Goal: Find specific page/section: Find specific page/section

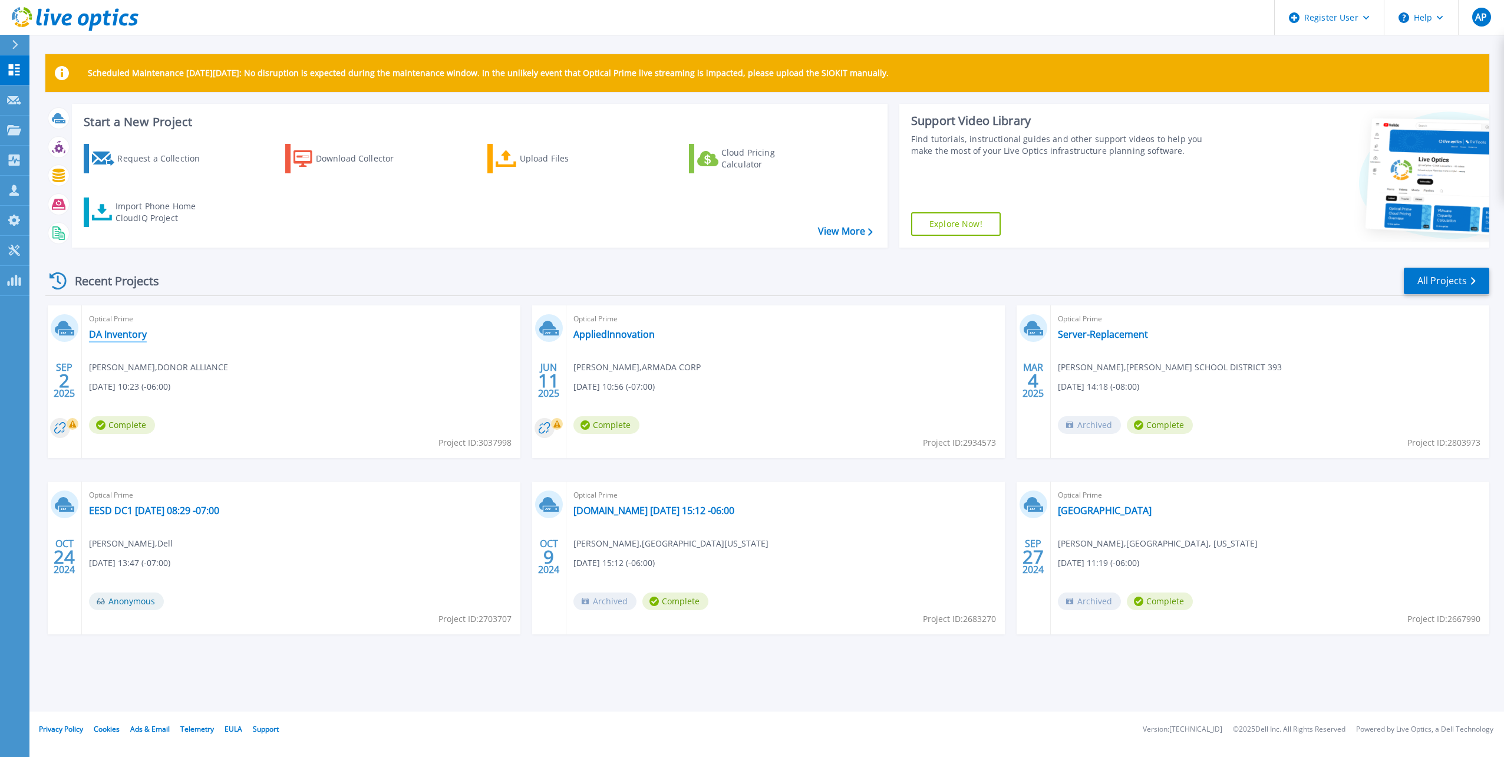
click at [113, 331] on link "DA Inventory" at bounding box center [118, 334] width 58 height 12
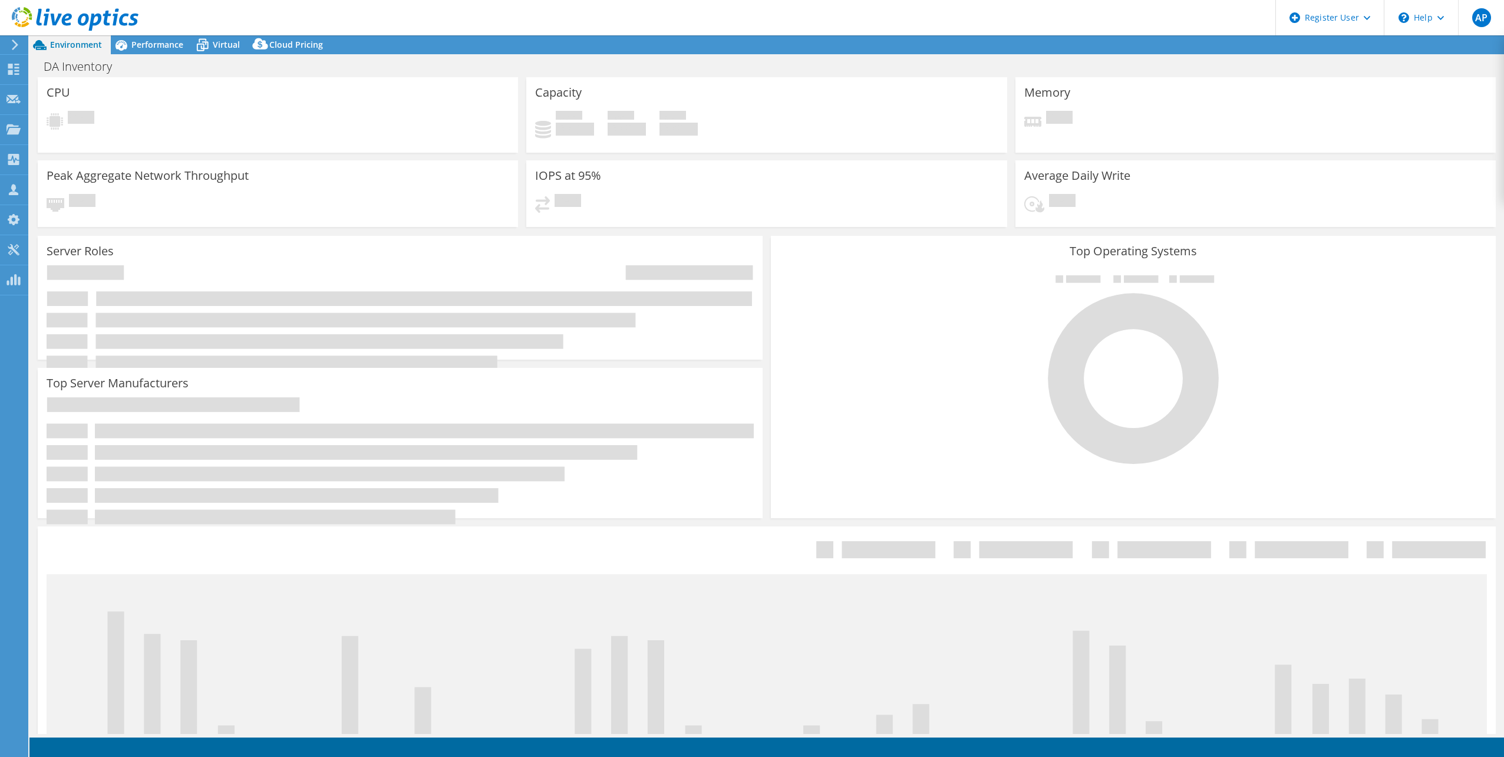
select select "USD"
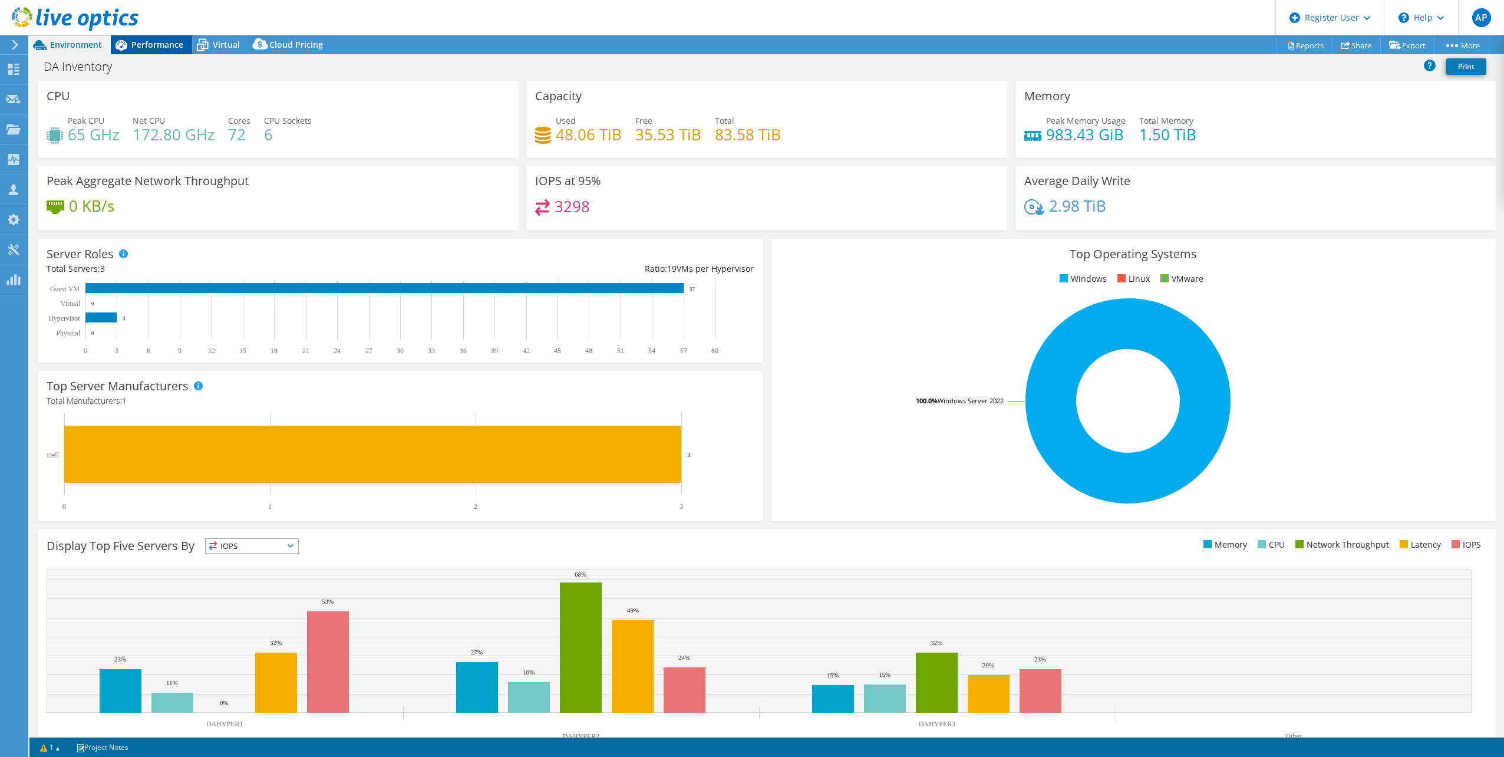
click at [157, 39] on span "Performance" at bounding box center [157, 44] width 52 height 11
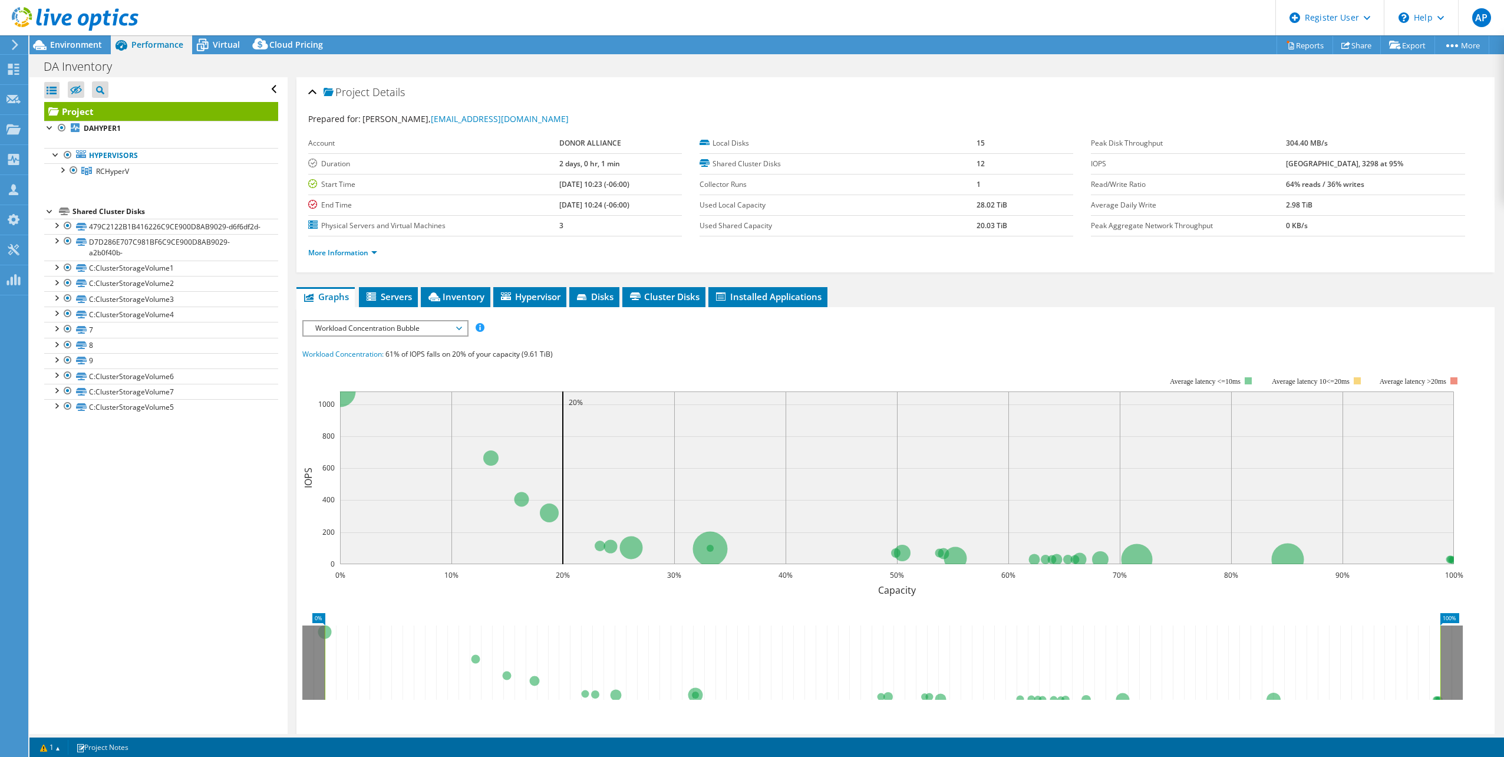
click at [8, 67] on icon at bounding box center [13, 69] width 14 height 11
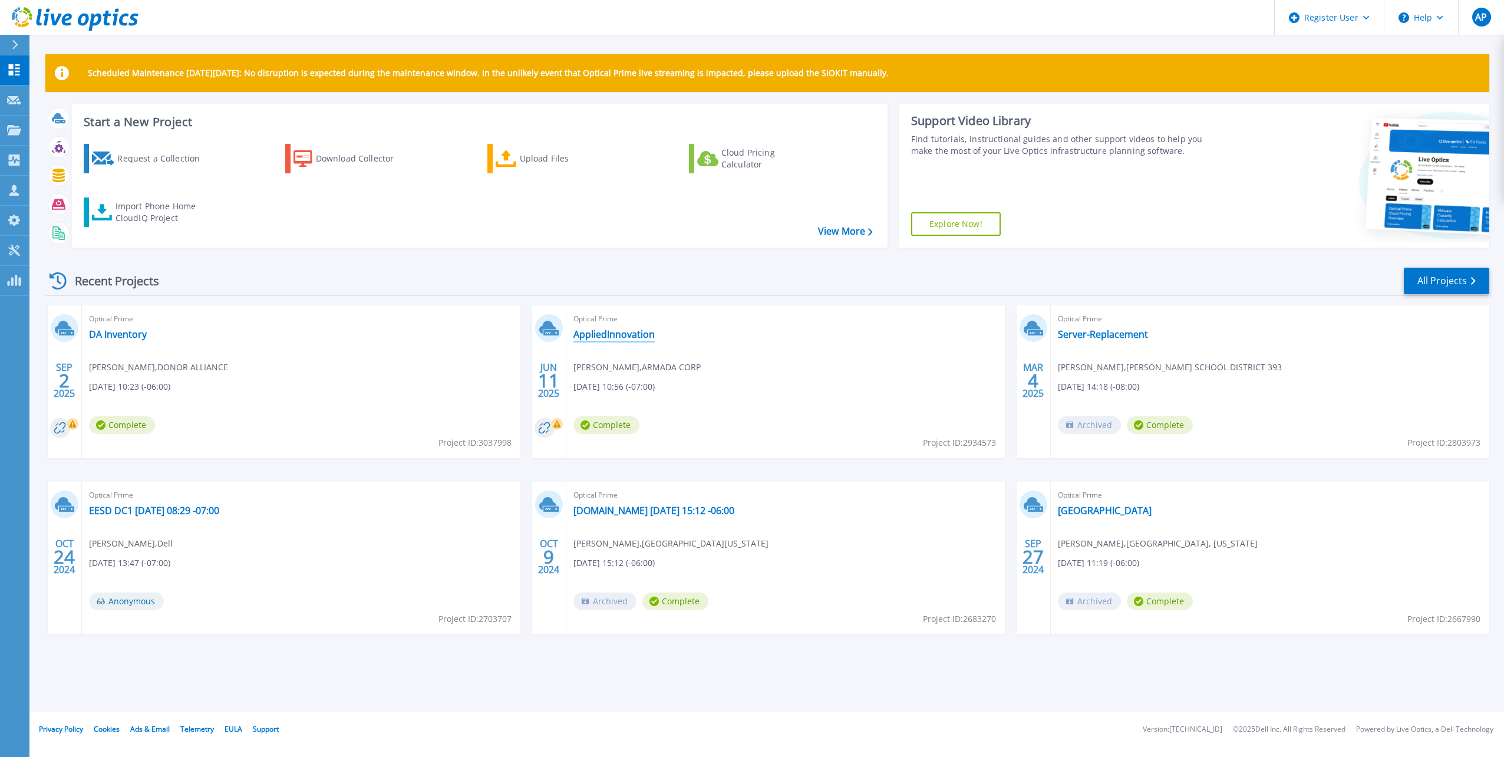
click at [589, 334] on link "AppliedInnovation" at bounding box center [613, 334] width 81 height 12
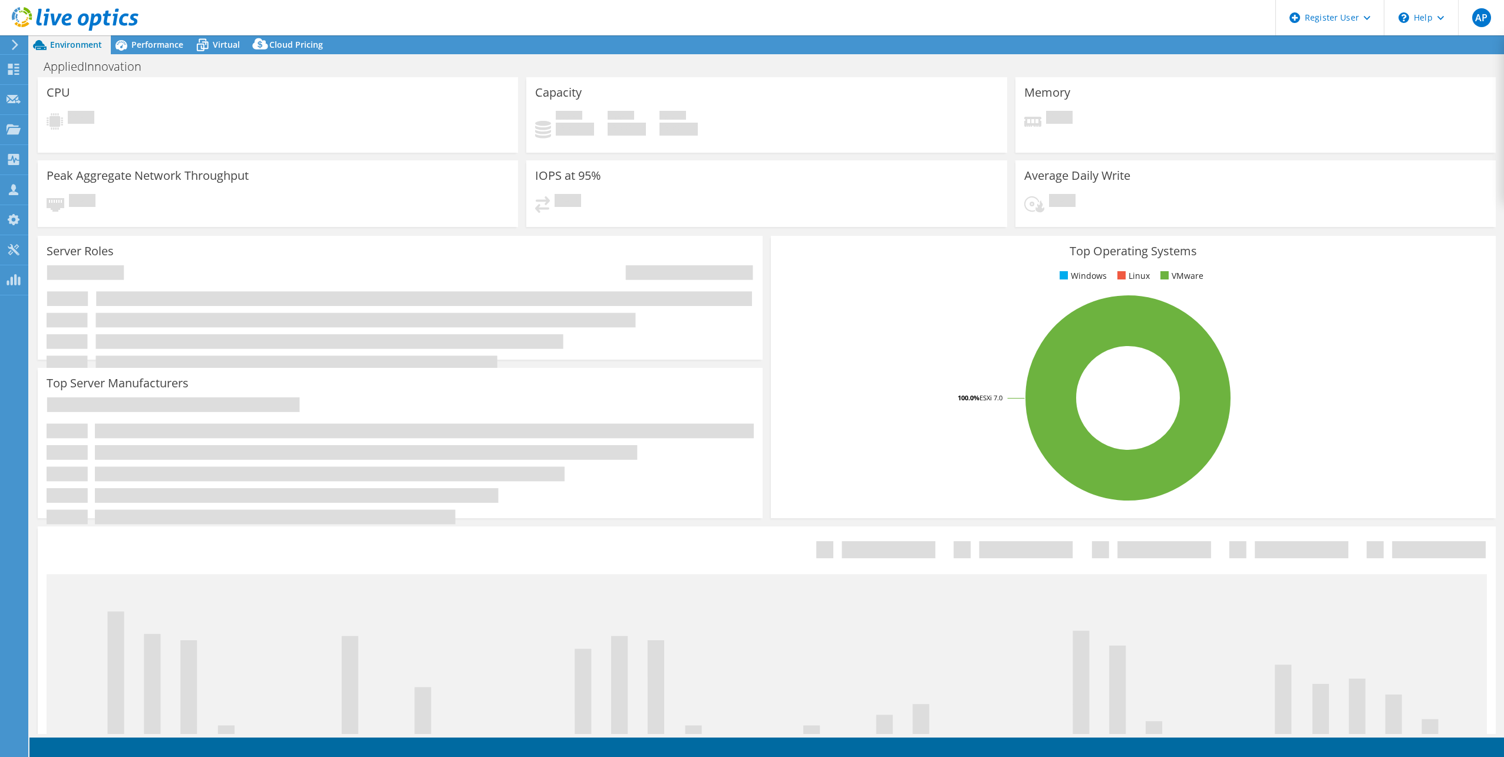
select select "USWest"
select select "USD"
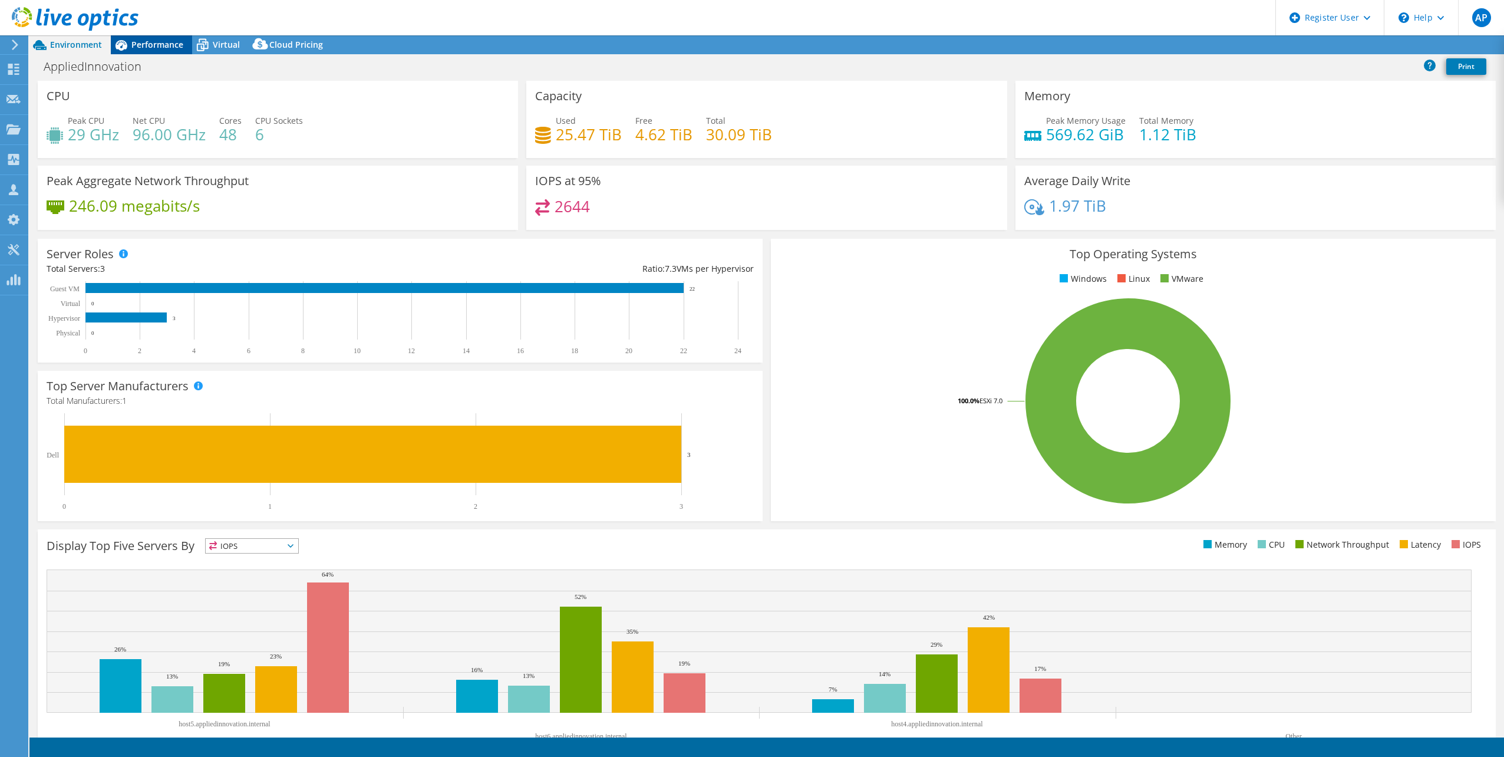
click at [156, 48] on span "Performance" at bounding box center [157, 44] width 52 height 11
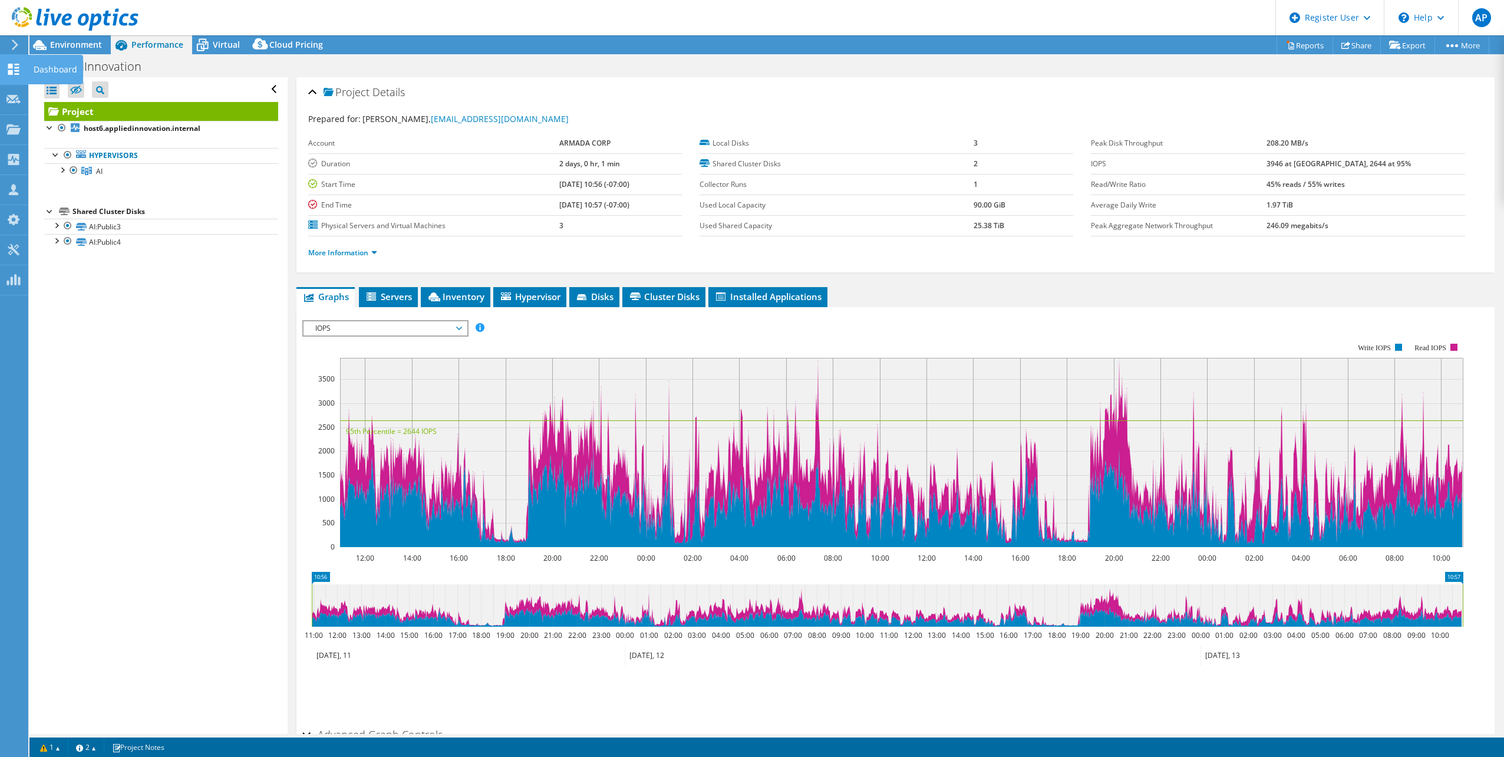
click at [16, 70] on icon at bounding box center [13, 69] width 14 height 11
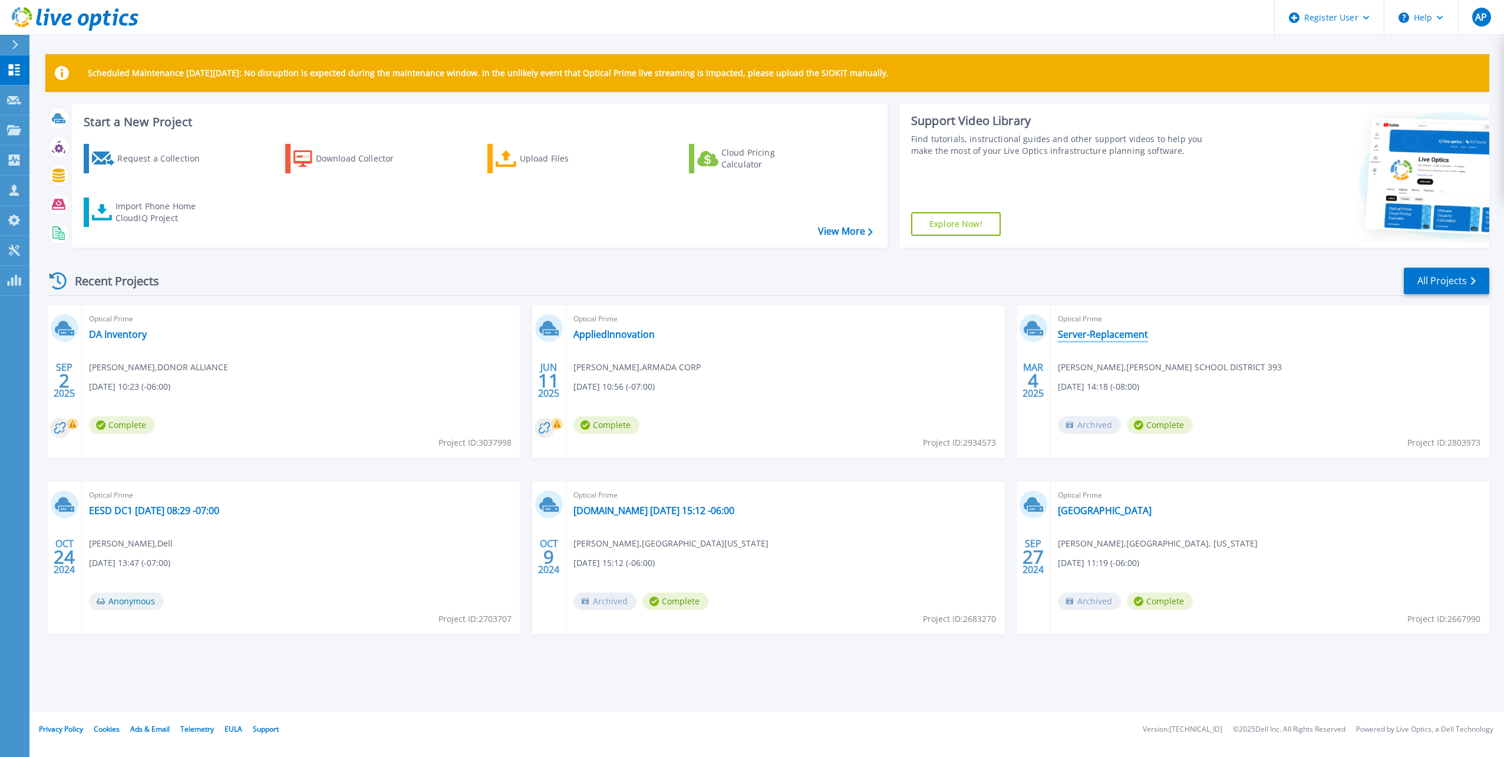
click at [1105, 335] on link "Server-Replacement" at bounding box center [1103, 334] width 90 height 12
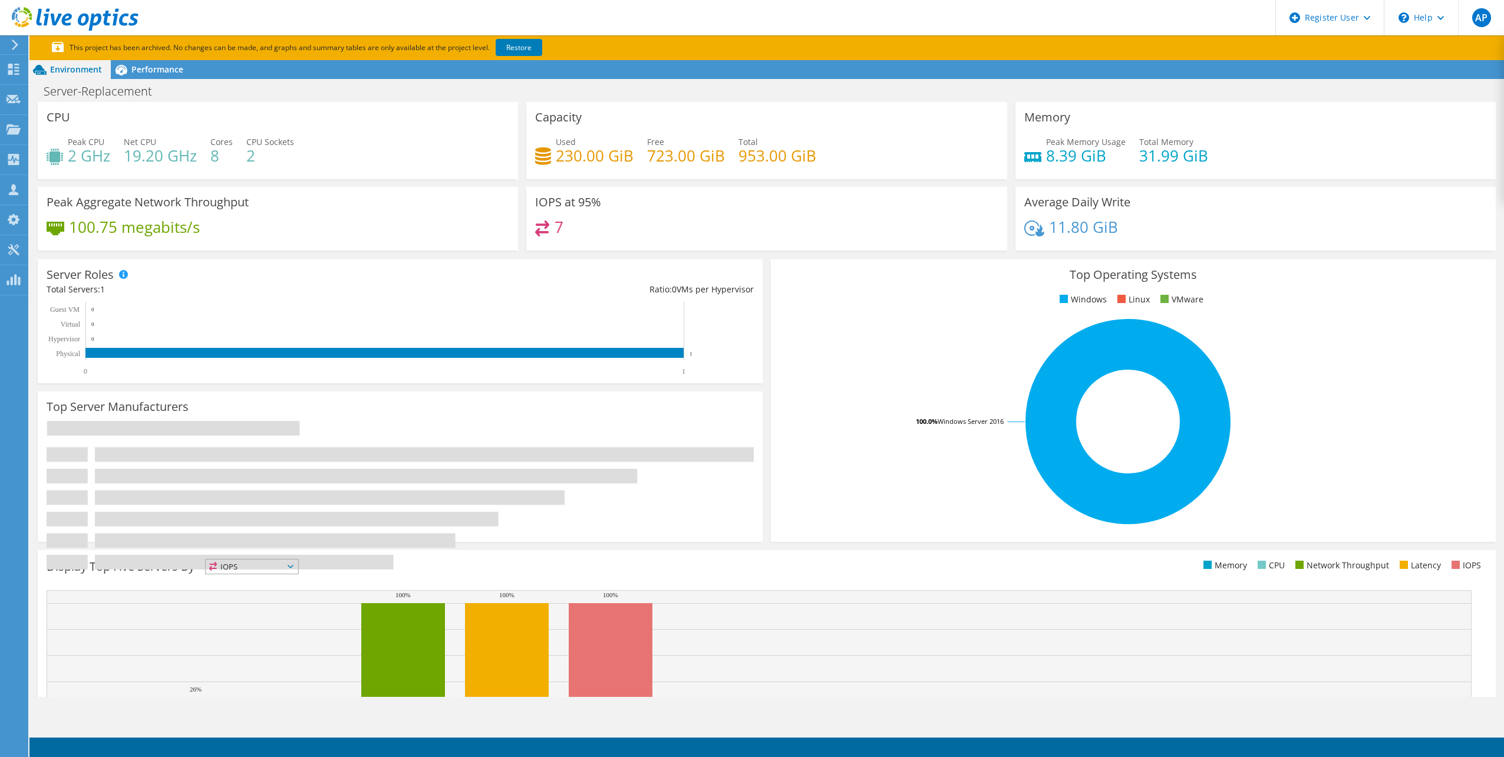
click at [163, 72] on span "Performance" at bounding box center [157, 69] width 52 height 11
